Goal: Obtain resource: Download file/media

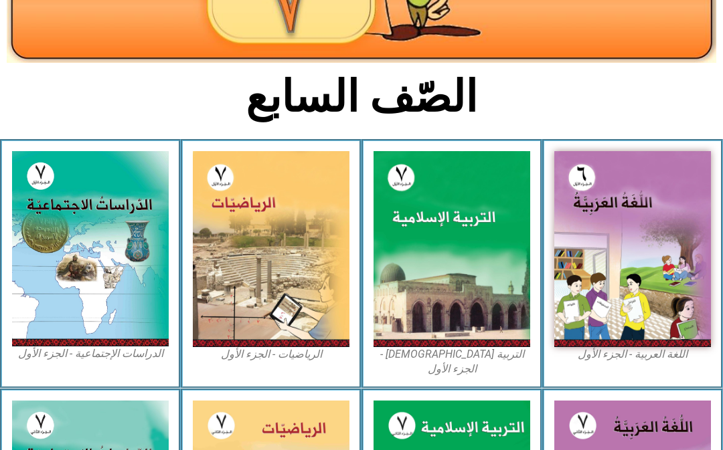
scroll to position [241, 0]
click at [411, 241] on img at bounding box center [451, 249] width 157 height 196
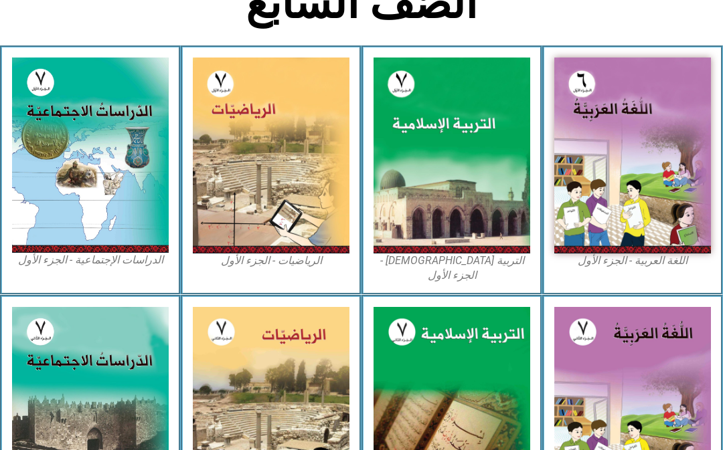
scroll to position [350, 0]
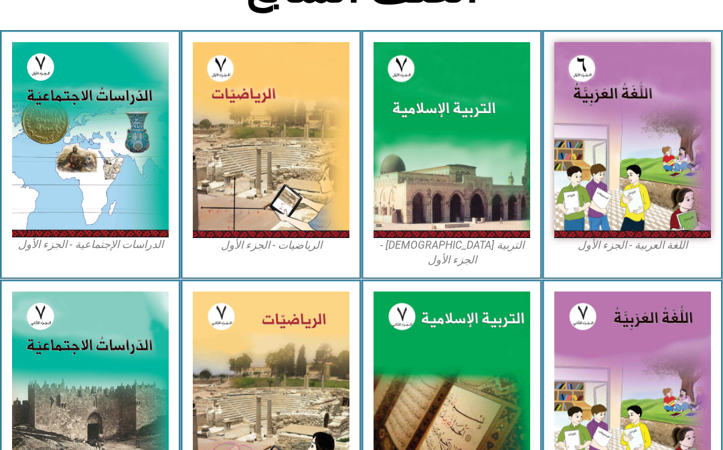
click at [409, 40] on div "التربية [DEMOGRAPHIC_DATA] - الجزء الأول" at bounding box center [451, 155] width 181 height 250
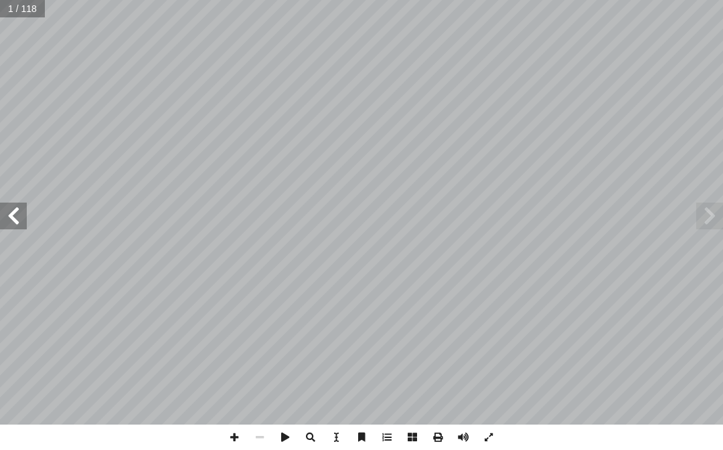
click at [703, 219] on span at bounding box center [709, 216] width 27 height 27
click at [700, 213] on span at bounding box center [709, 216] width 27 height 27
click at [711, 213] on span at bounding box center [709, 216] width 27 height 27
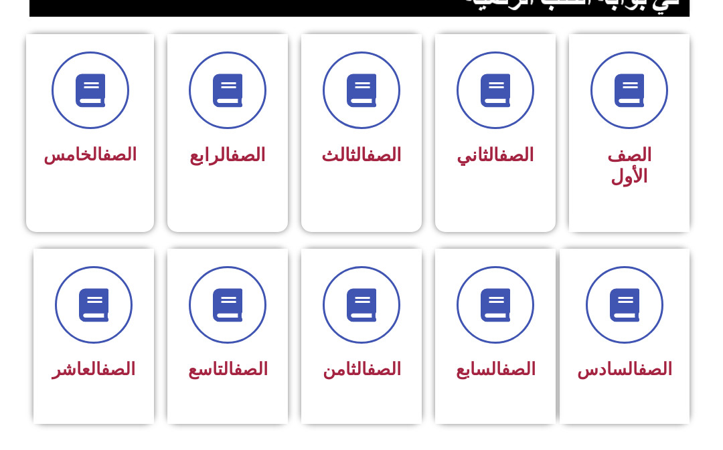
scroll to position [341, 0]
click at [500, 387] on div "الصف السابع" at bounding box center [495, 370] width 86 height 33
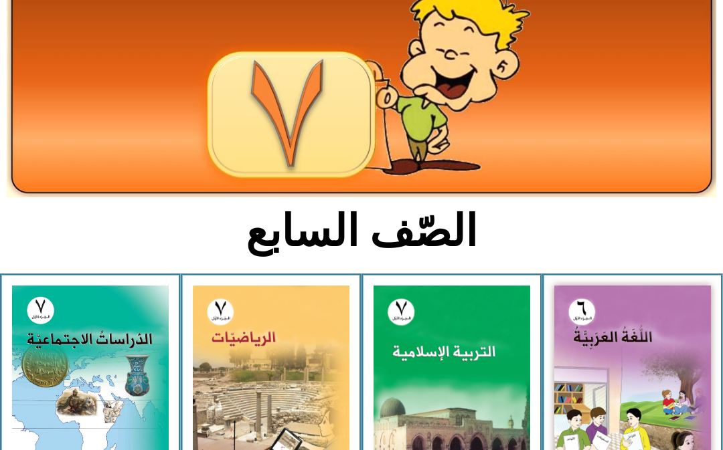
scroll to position [106, 0]
click at [409, 390] on img at bounding box center [451, 384] width 157 height 196
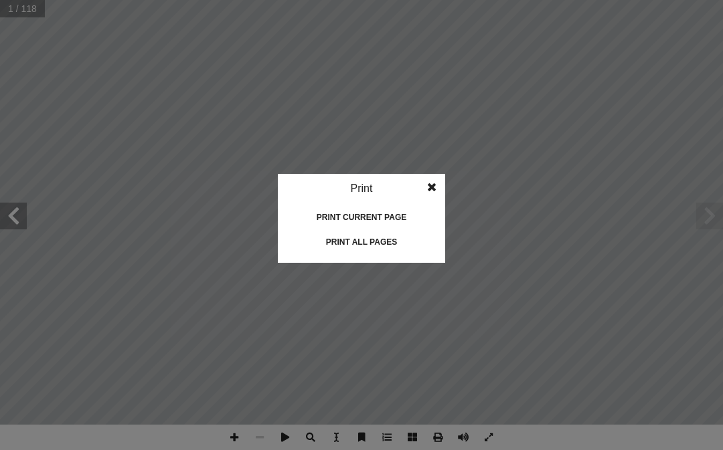
click at [412, 248] on div "Print all pages" at bounding box center [361, 241] width 134 height 21
